Goal: Task Accomplishment & Management: Manage account settings

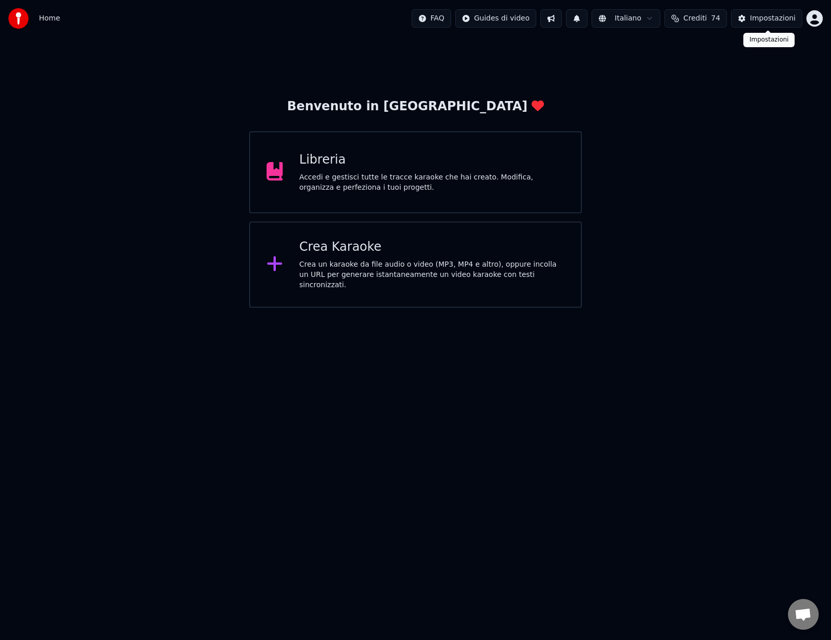
click at [786, 19] on div "Impostazioni" at bounding box center [773, 18] width 46 height 10
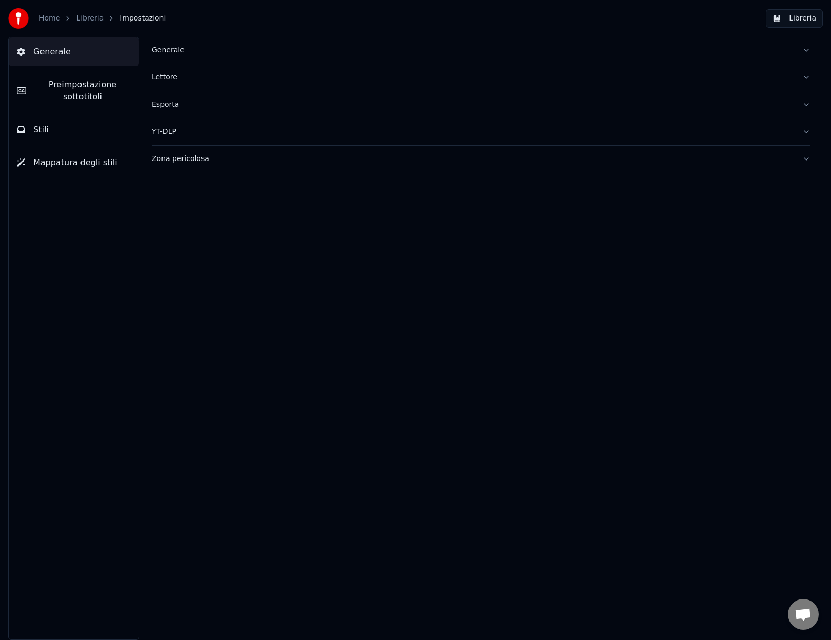
click at [50, 17] on link "Home" at bounding box center [49, 18] width 21 height 10
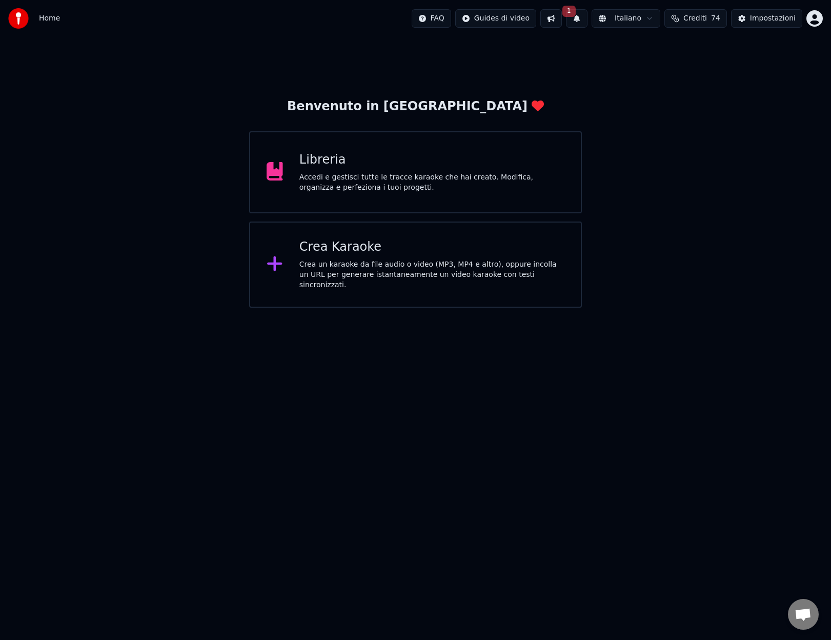
click at [817, 18] on html "Home FAQ Guides di video 1 Italiano Crediti 74 Impostazioni Benvenuto in Youka …" at bounding box center [415, 154] width 831 height 308
click at [733, 71] on span "Fatturazione" at bounding box center [753, 76] width 45 height 10
